Goal: Information Seeking & Learning: Learn about a topic

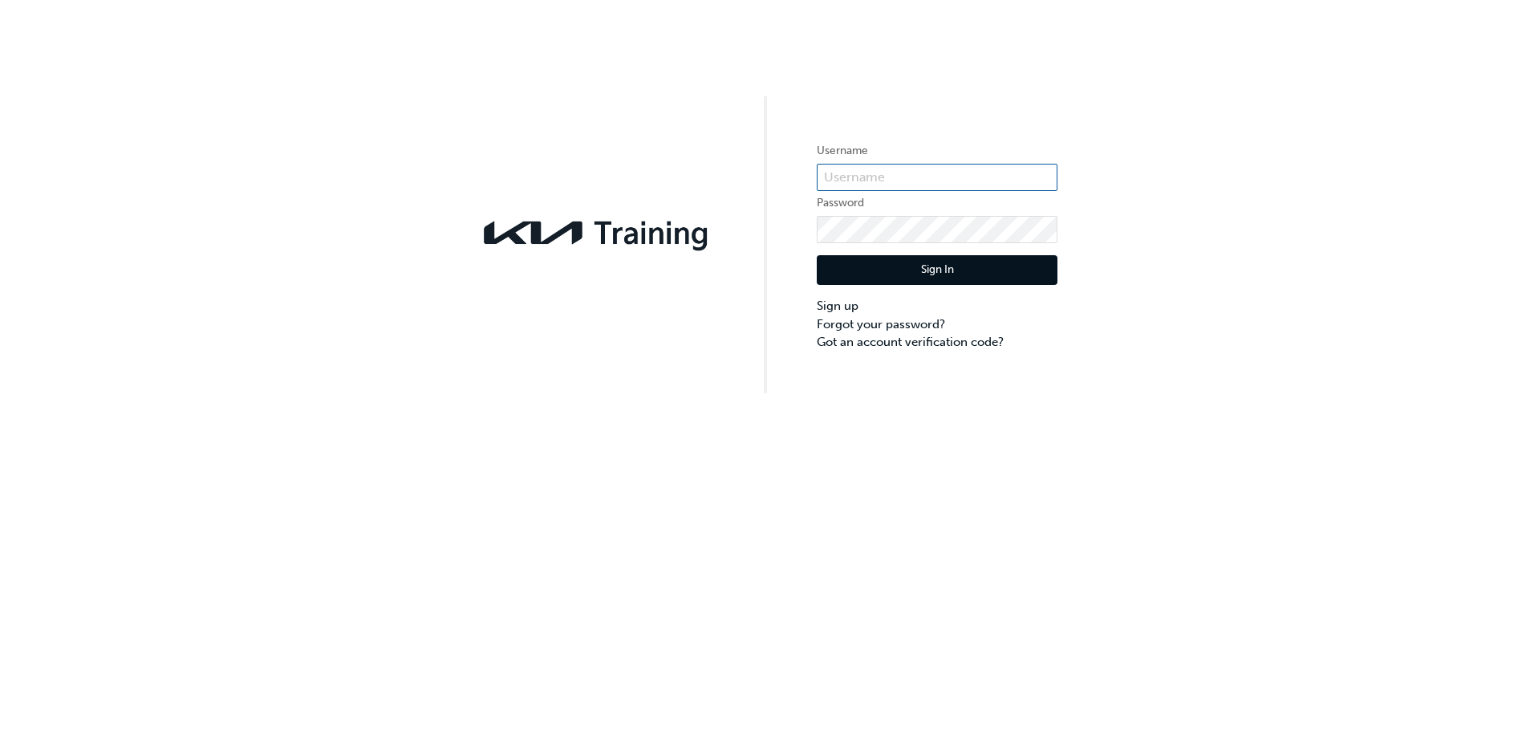
type input "KAU86168A9"
click at [935, 269] on button "Sign In" at bounding box center [937, 270] width 241 height 30
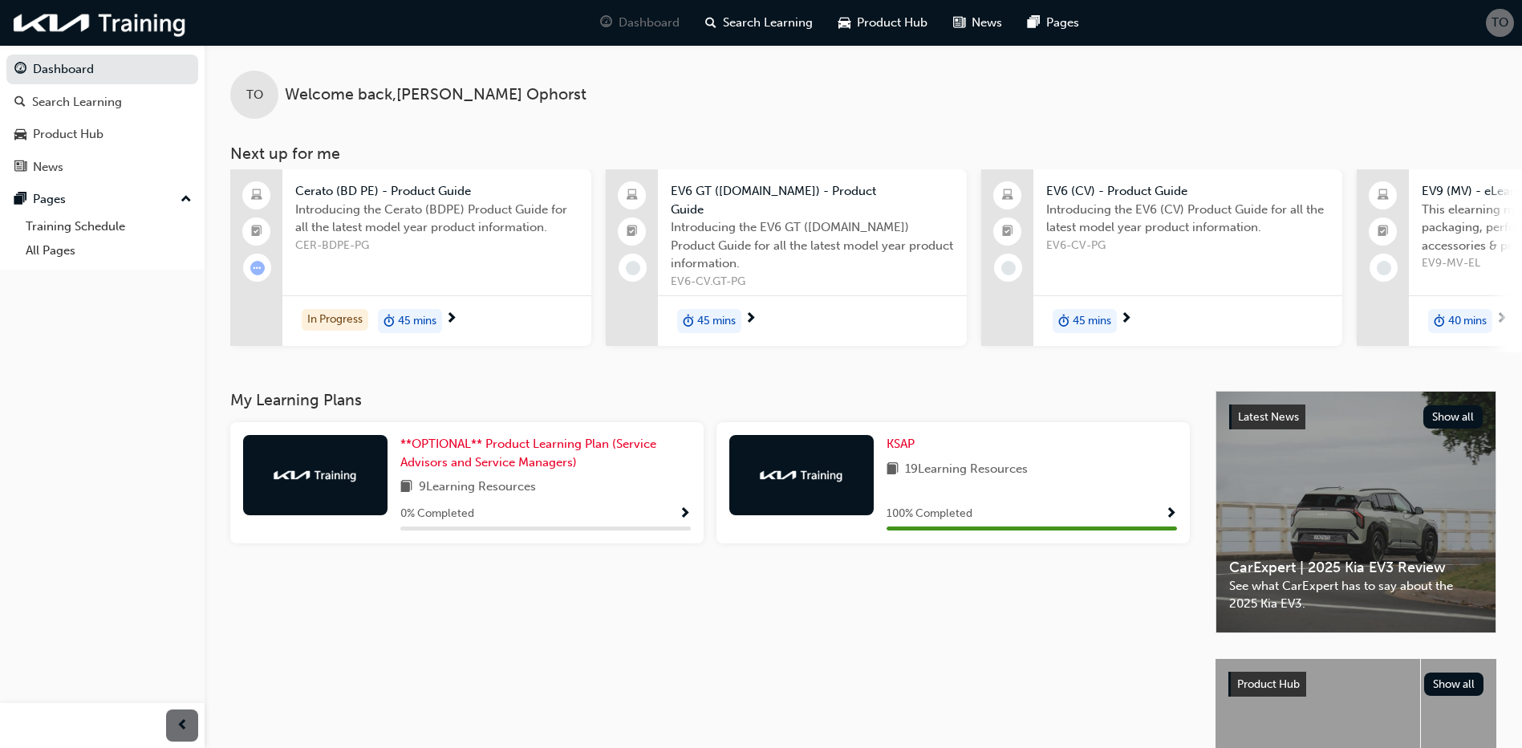
click at [1502, 312] on span "next-icon" at bounding box center [1502, 319] width 12 height 14
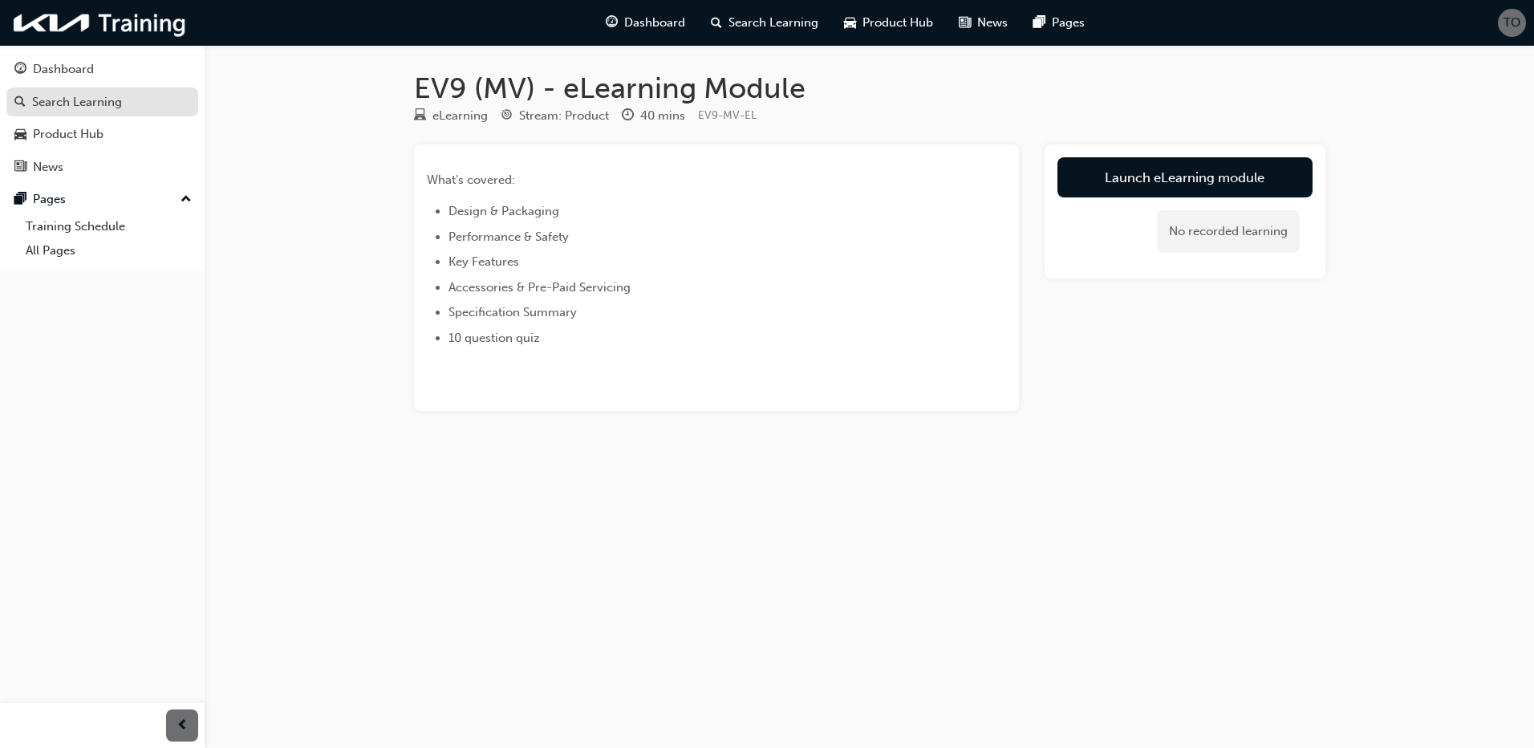
click at [58, 114] on link "Search Learning" at bounding box center [102, 102] width 192 height 30
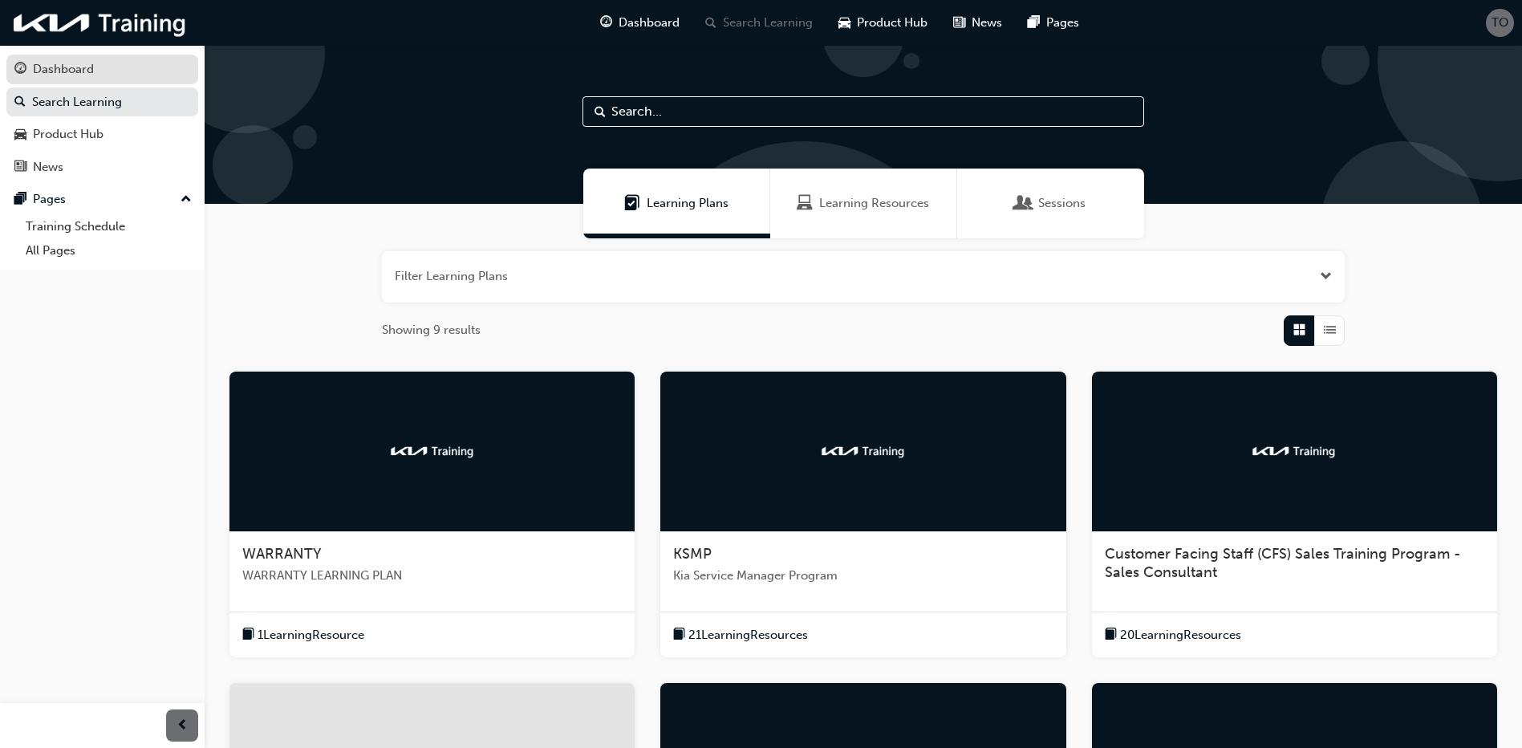
click at [63, 73] on div "Dashboard" at bounding box center [63, 69] width 61 height 18
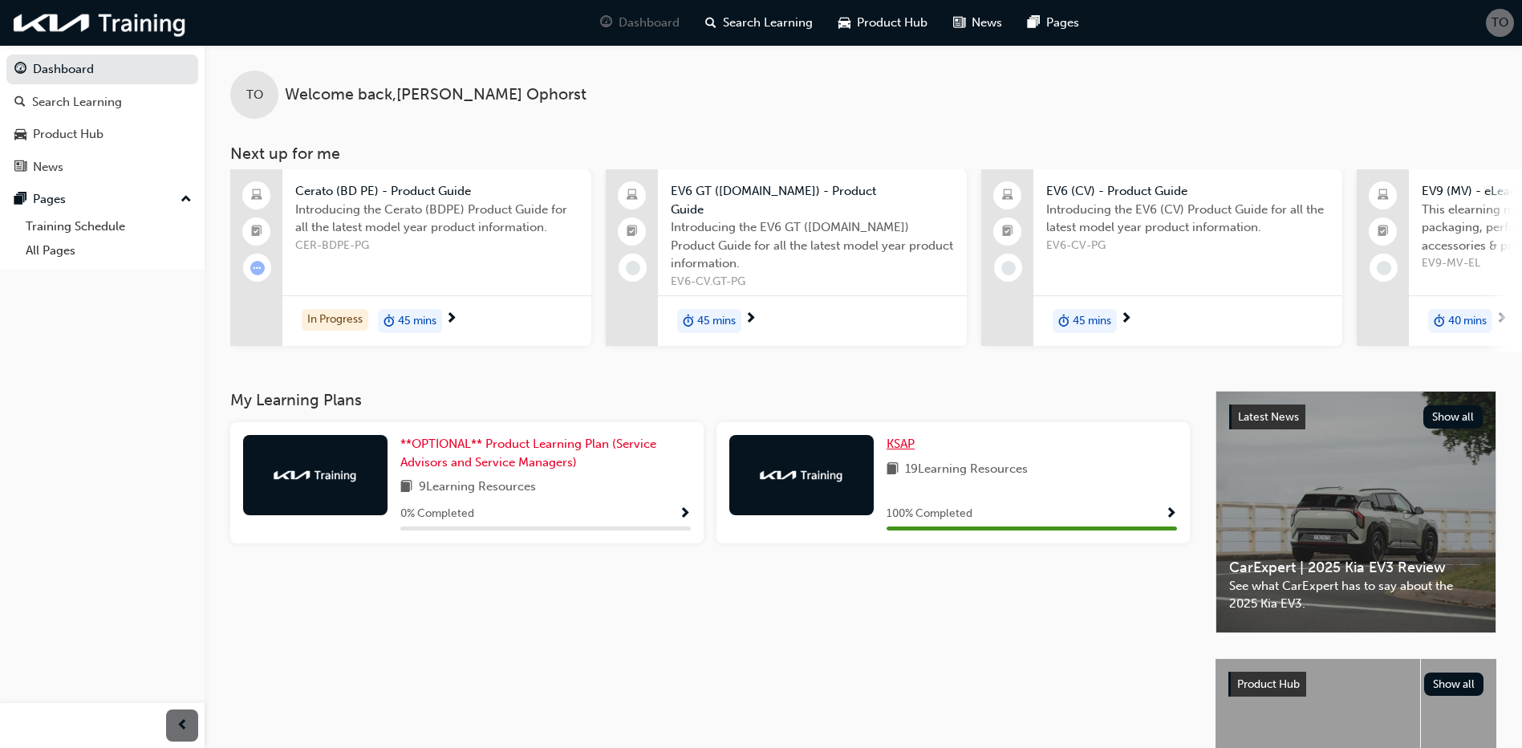
click at [896, 437] on span "KSAP" at bounding box center [901, 444] width 28 height 14
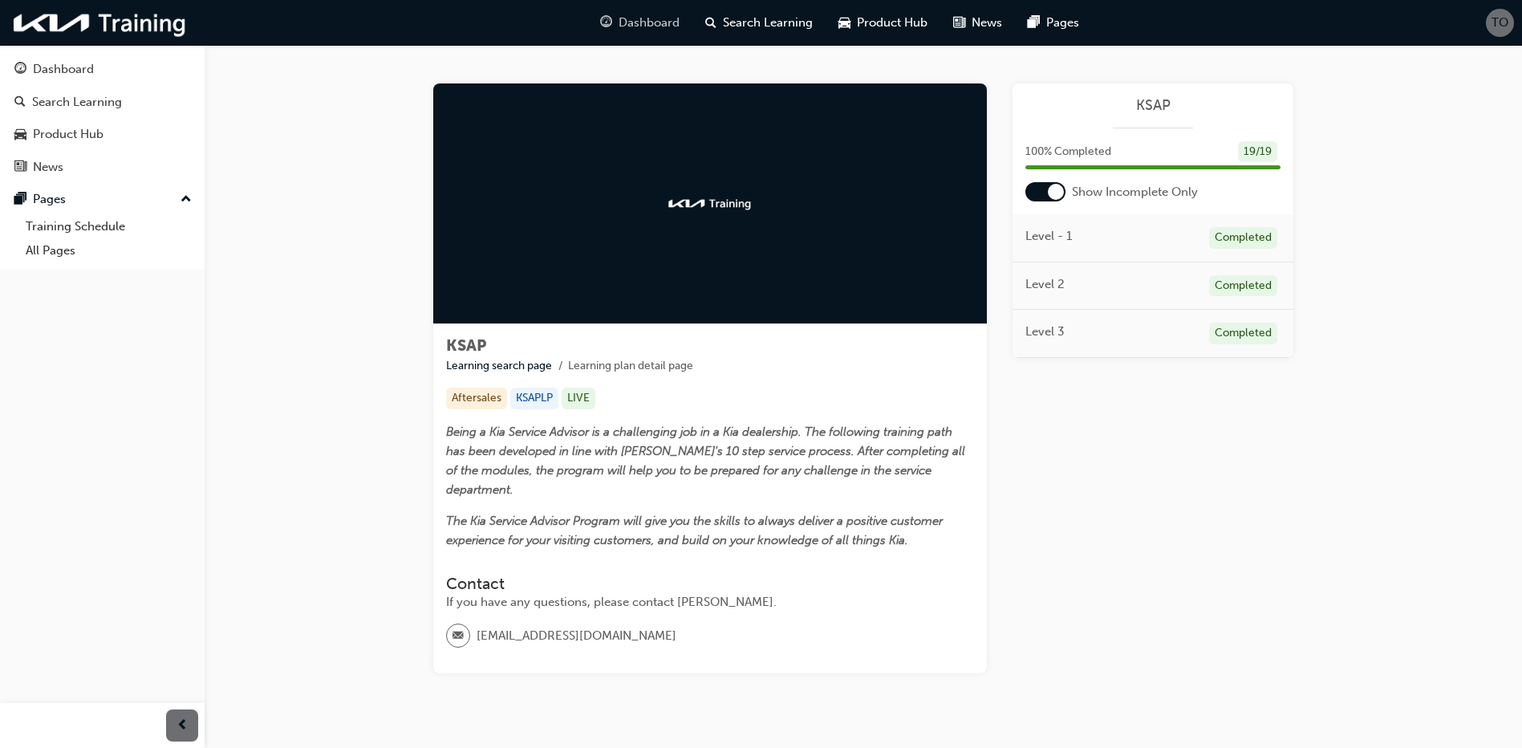
click at [644, 28] on span "Dashboard" at bounding box center [649, 23] width 61 height 18
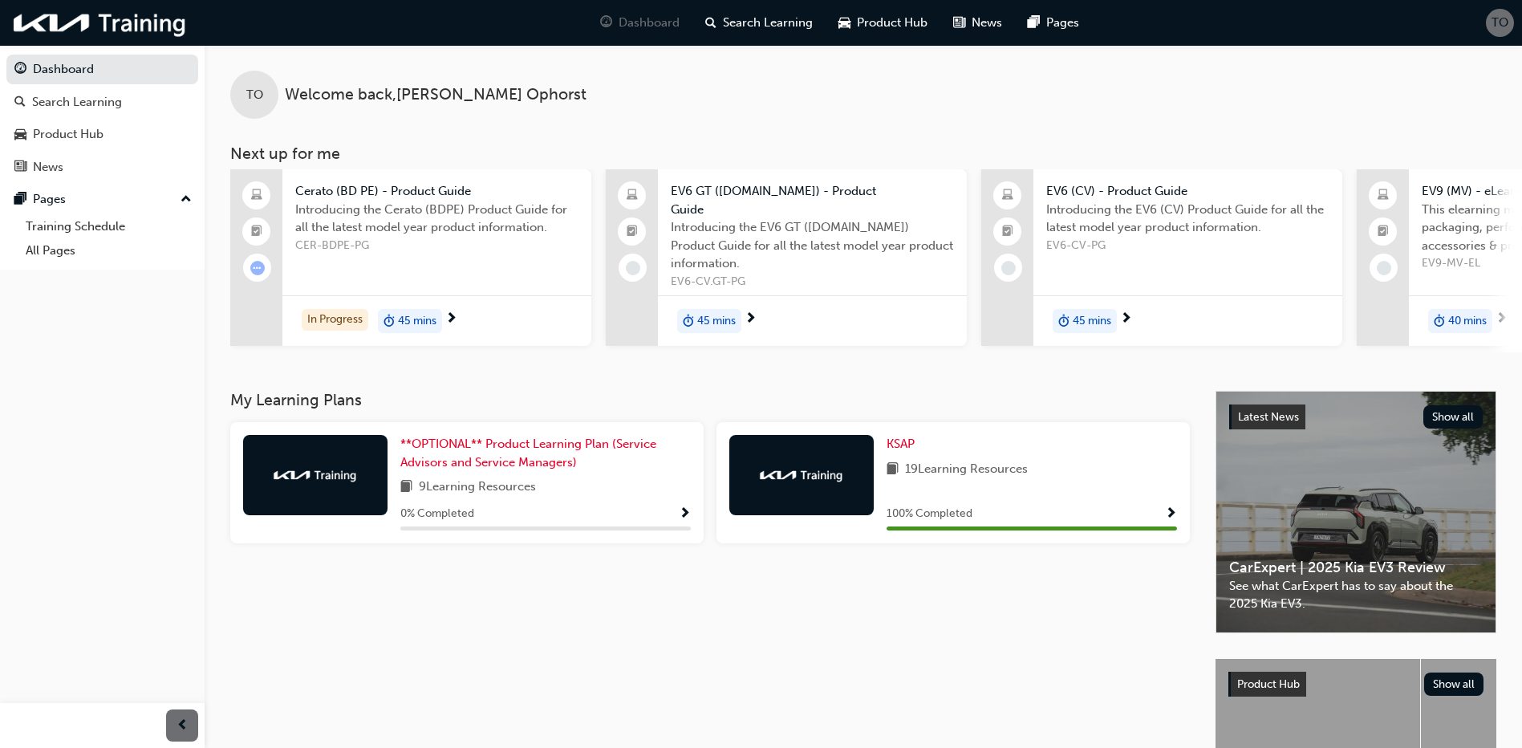
click at [1501, 312] on span "next-icon" at bounding box center [1502, 319] width 12 height 14
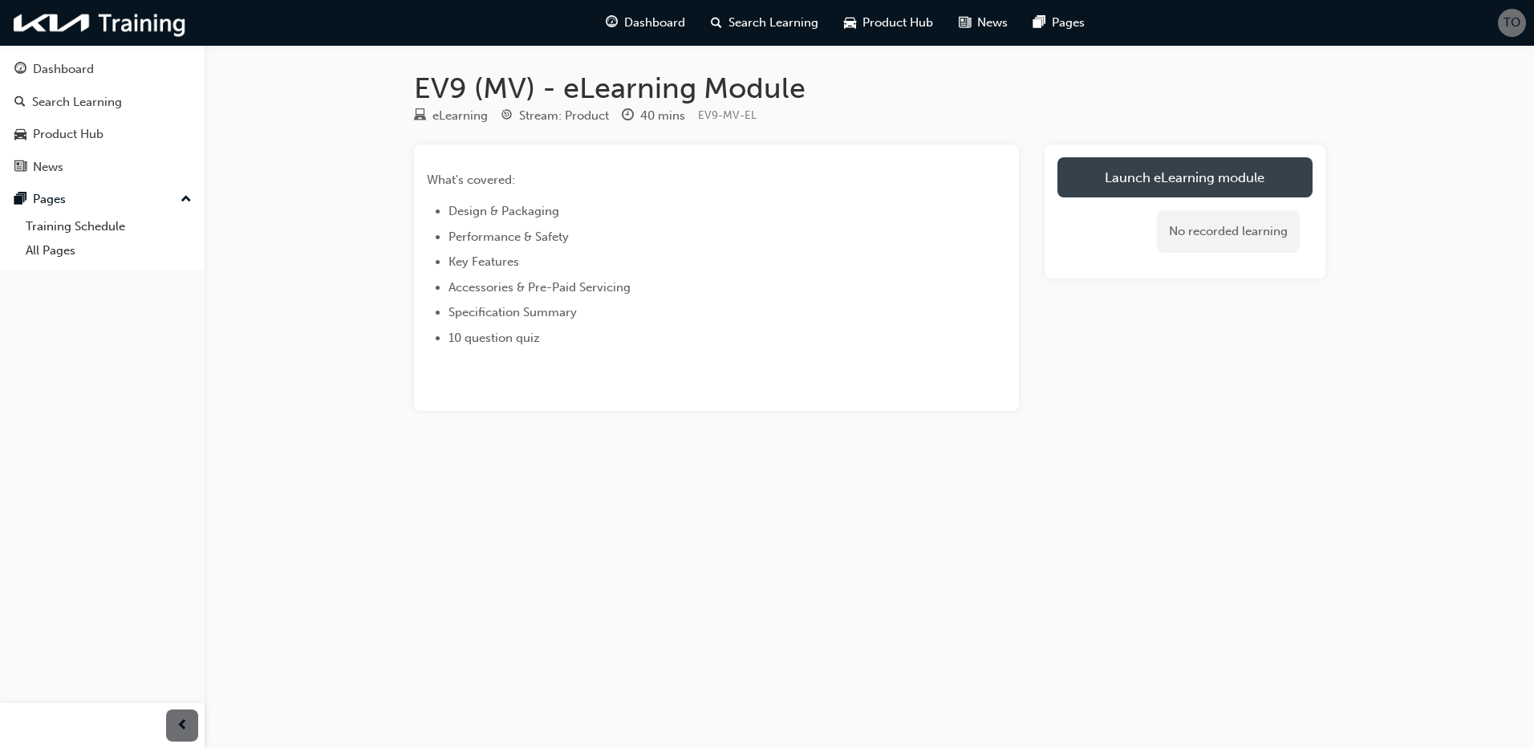
click at [1195, 179] on link "Launch eLearning module" at bounding box center [1185, 177] width 255 height 40
